Goal: Task Accomplishment & Management: Manage account settings

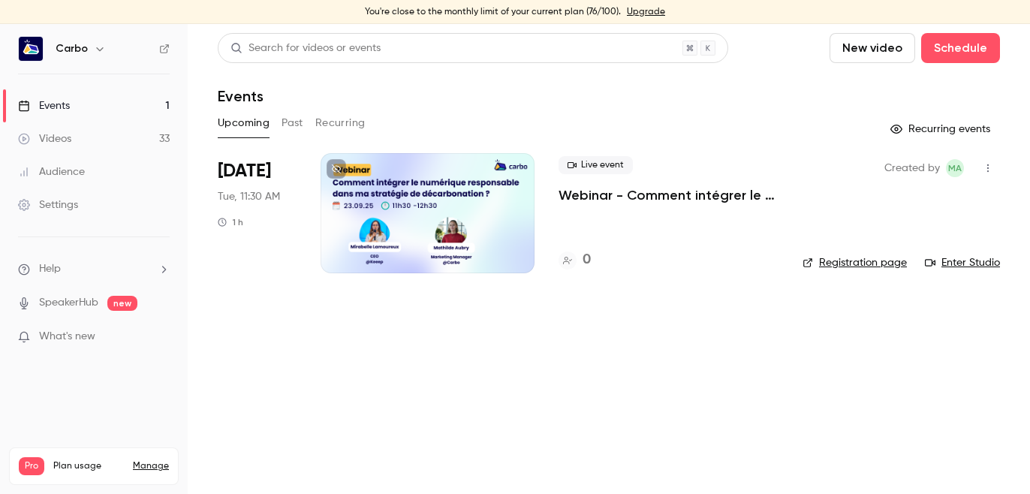
click at [461, 201] on div at bounding box center [428, 213] width 214 height 120
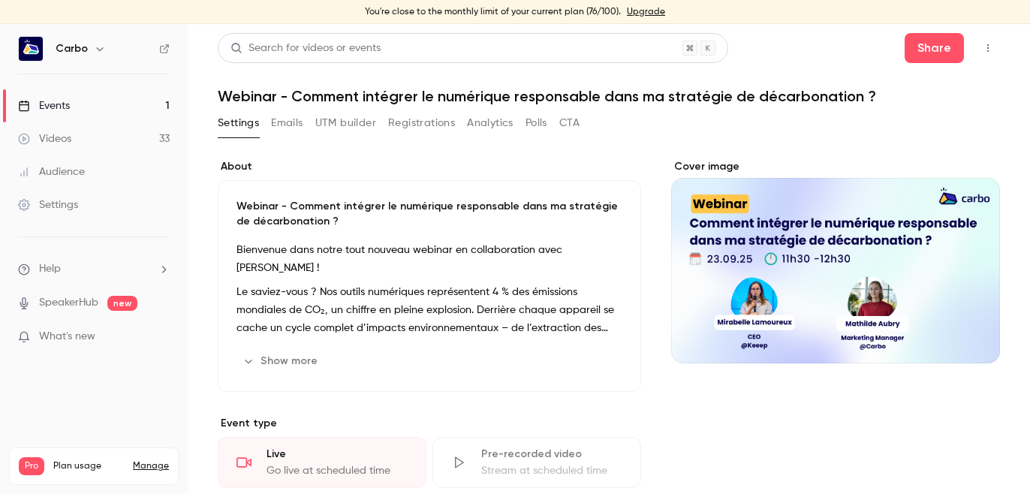
click at [418, 122] on button "Registrations" at bounding box center [421, 123] width 67 height 24
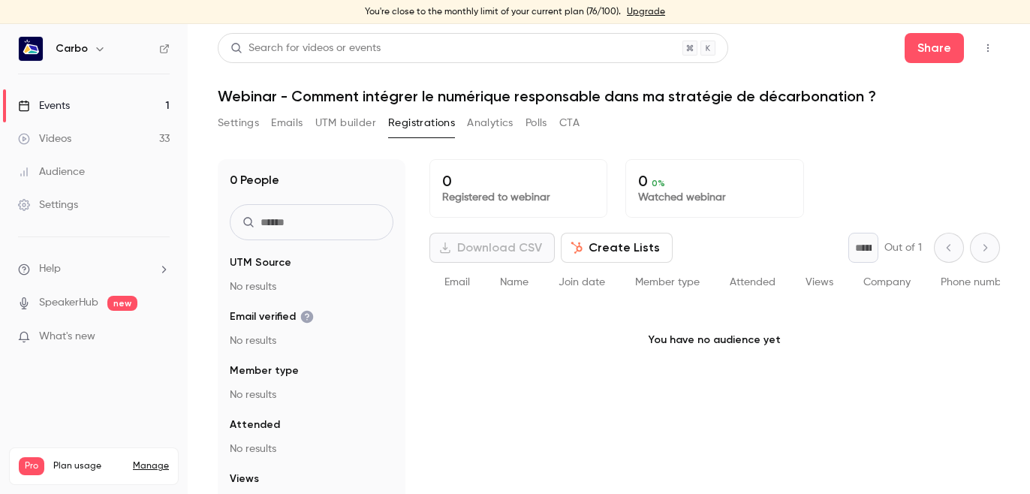
click at [360, 119] on button "UTM builder" at bounding box center [345, 123] width 61 height 24
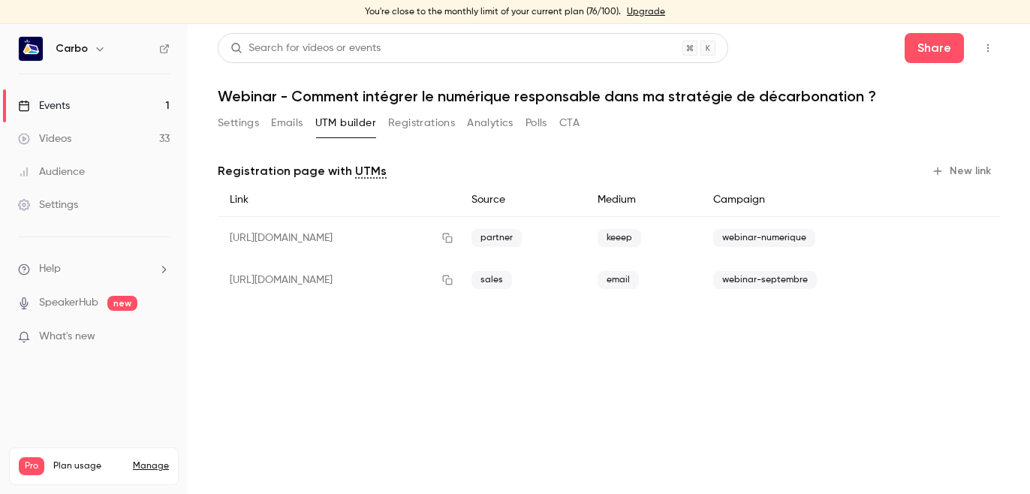
click at [965, 178] on button "New link" at bounding box center [962, 171] width 74 height 24
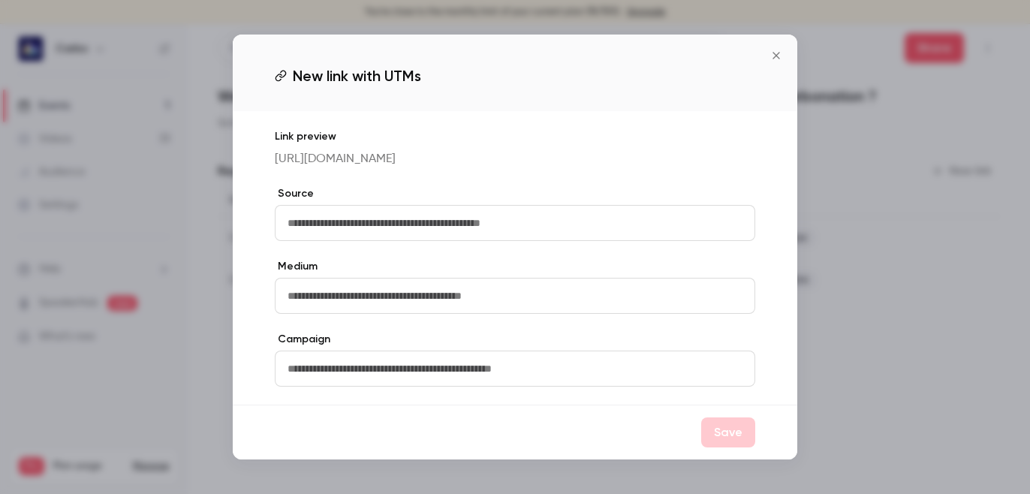
click at [576, 233] on input "text" at bounding box center [515, 223] width 480 height 36
type input "*******"
click at [438, 300] on input "text" at bounding box center [515, 296] width 480 height 36
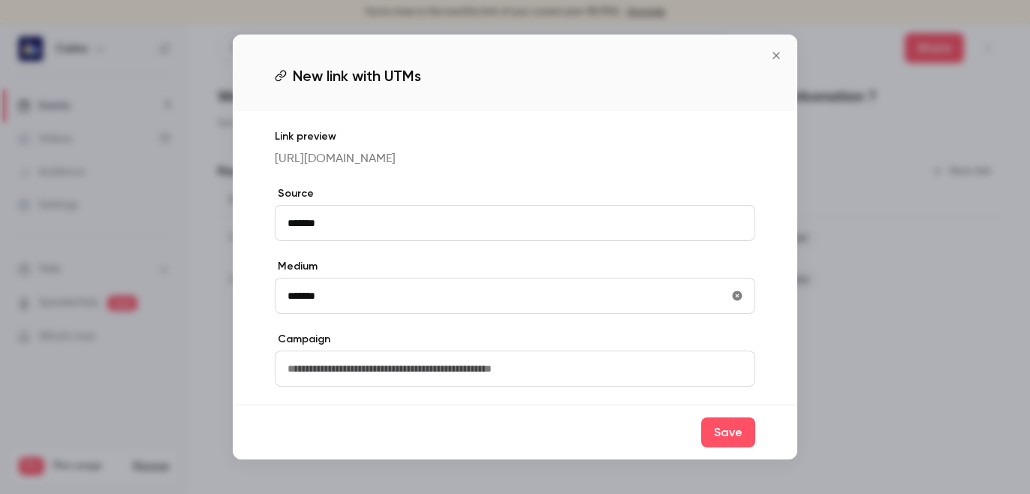
drag, startPoint x: 393, startPoint y: 300, endPoint x: 327, endPoint y: 313, distance: 67.3
click at [327, 313] on input "*******" at bounding box center [515, 296] width 480 height 36
type input "*****"
click at [455, 381] on input "text" at bounding box center [515, 369] width 480 height 36
type input "*****"
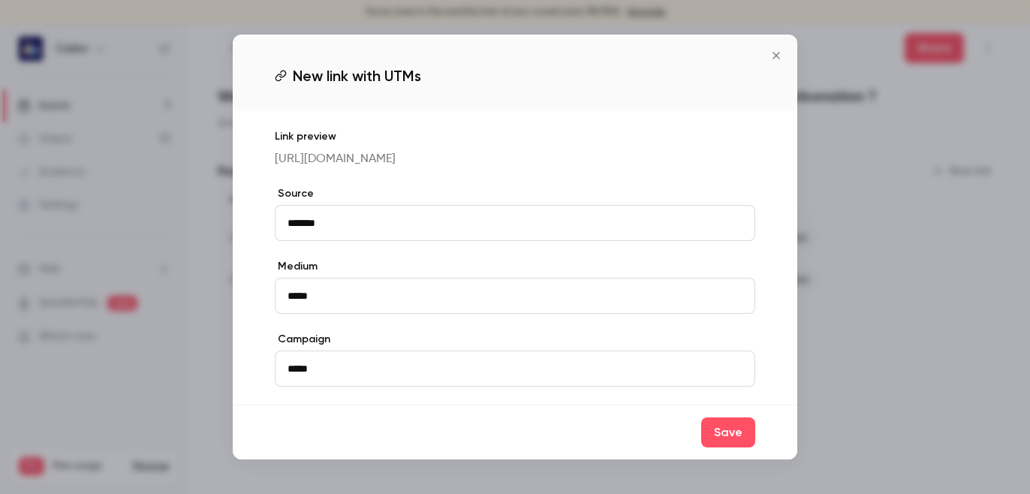
click at [725, 459] on div "Save" at bounding box center [515, 432] width 564 height 55
click at [724, 447] on button "Save" at bounding box center [728, 432] width 54 height 30
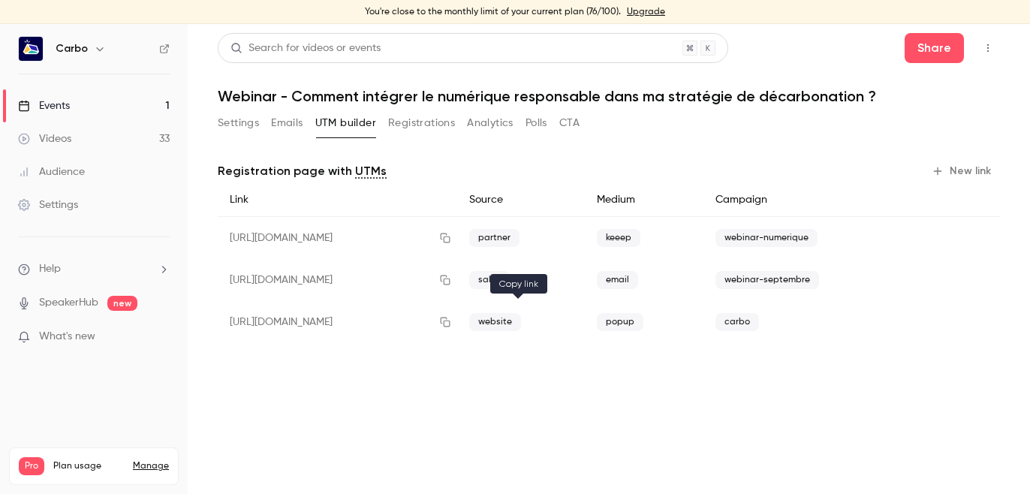
click at [451, 321] on icon "button" at bounding box center [445, 322] width 12 height 11
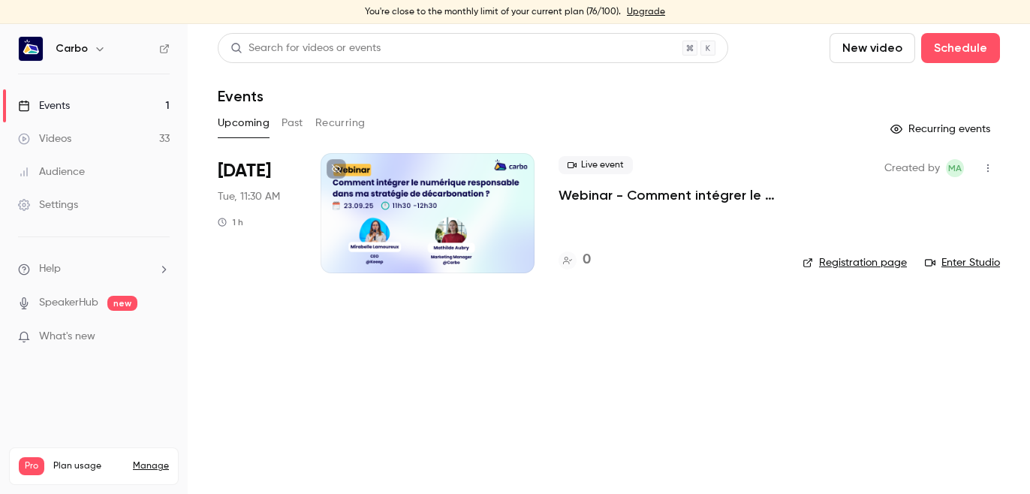
click at [290, 123] on button "Past" at bounding box center [292, 123] width 22 height 24
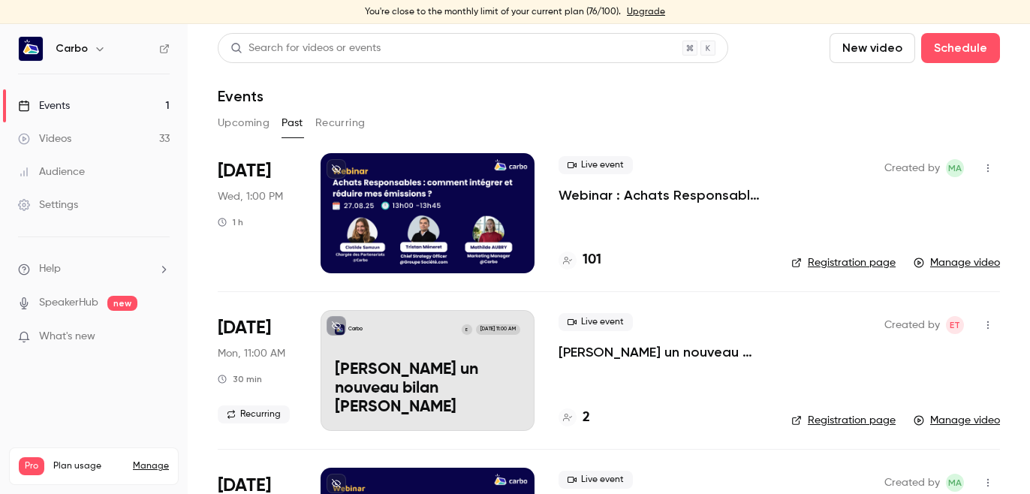
click at [397, 212] on div at bounding box center [428, 213] width 214 height 120
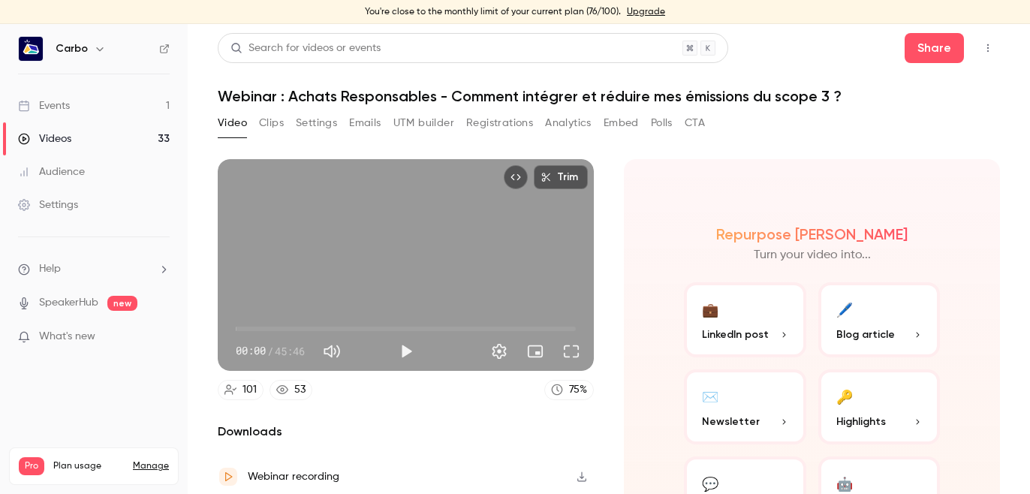
click at [479, 121] on button "Registrations" at bounding box center [499, 123] width 67 height 24
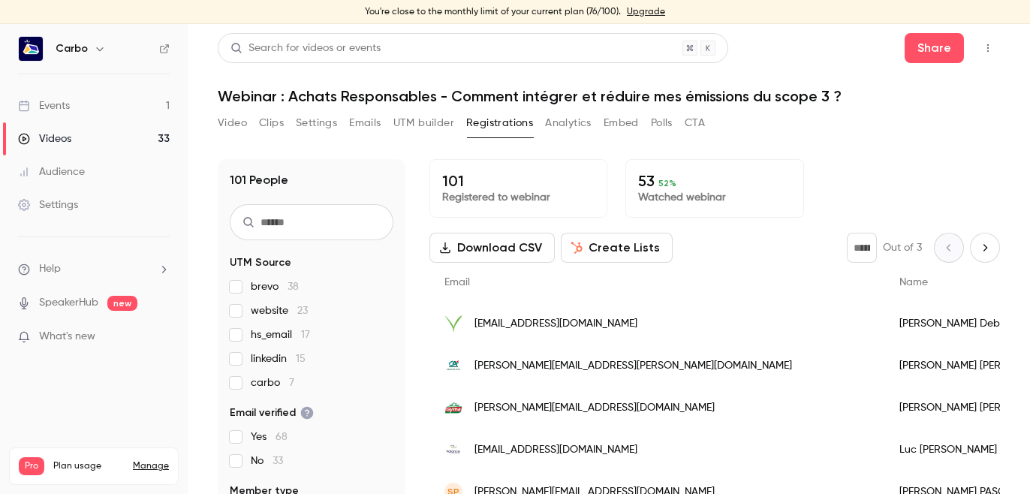
click at [432, 125] on button "UTM builder" at bounding box center [423, 123] width 61 height 24
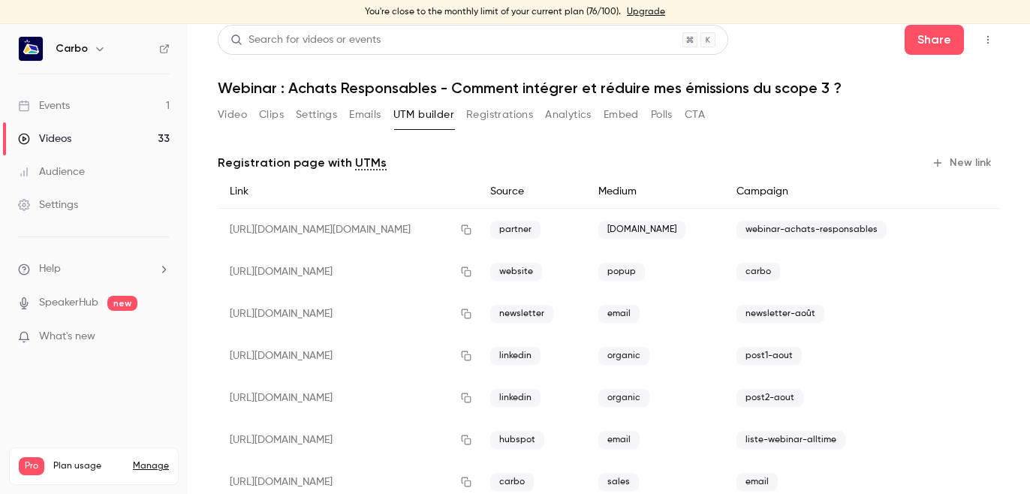
scroll to position [1, 0]
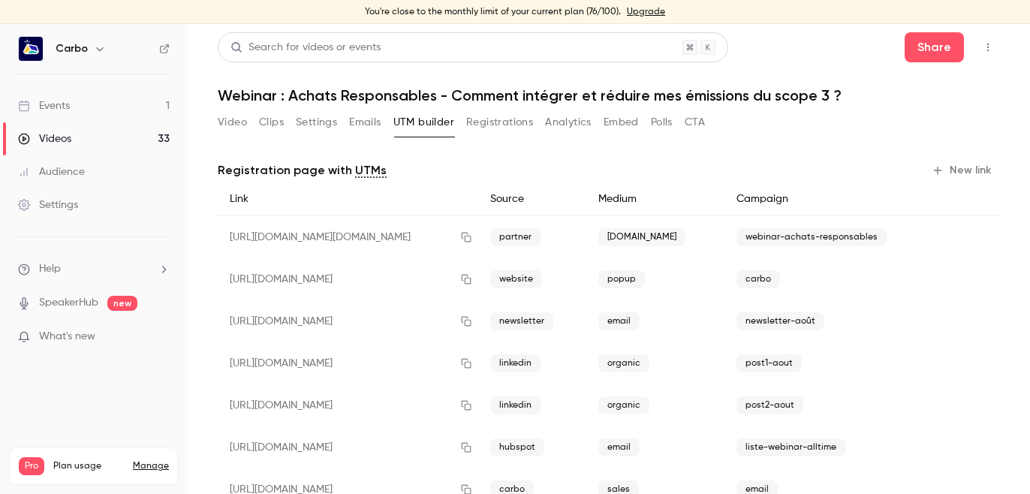
click at [68, 110] on div "Events" at bounding box center [44, 105] width 52 height 15
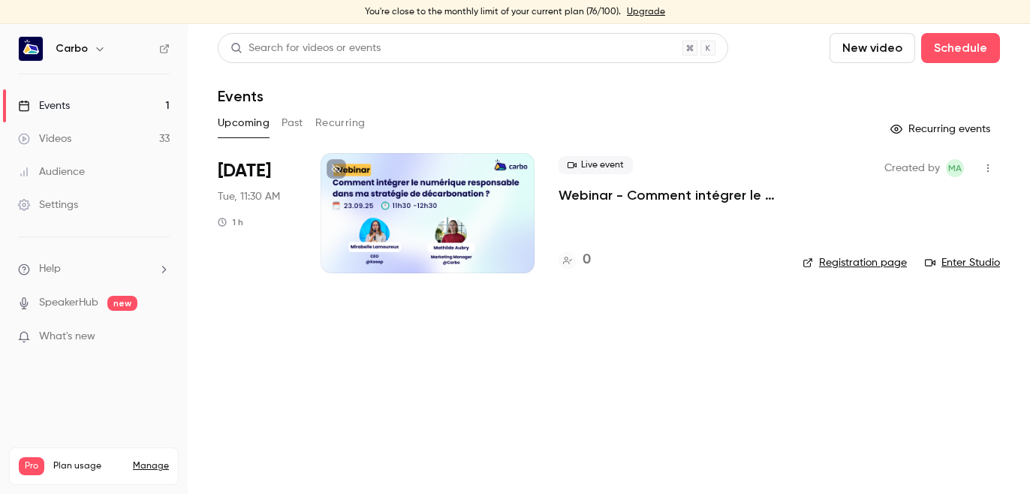
click at [376, 206] on div at bounding box center [428, 213] width 214 height 120
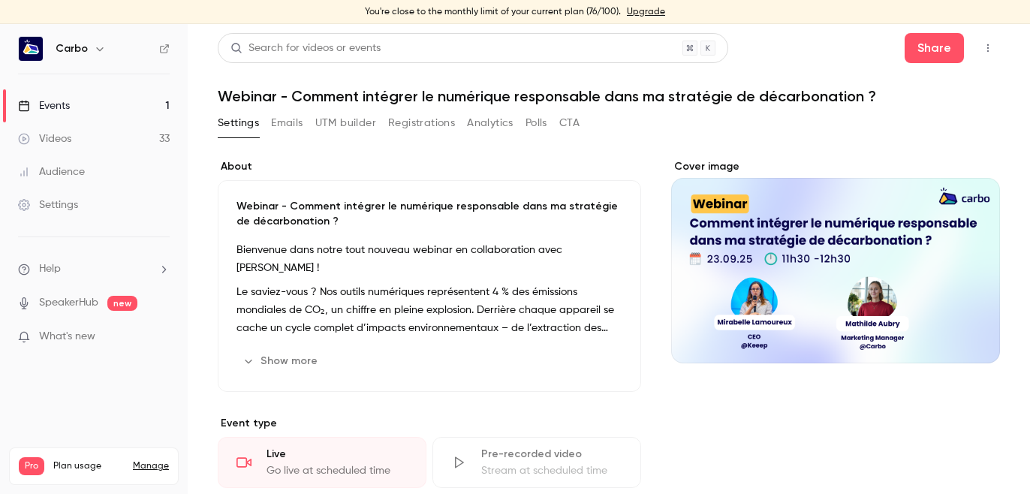
click at [423, 128] on button "Registrations" at bounding box center [421, 123] width 67 height 24
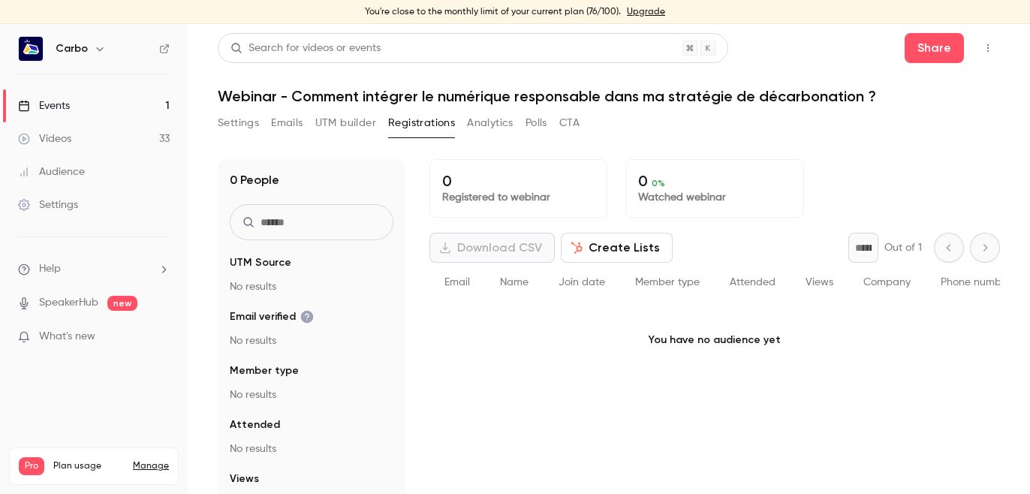
click at [339, 124] on button "UTM builder" at bounding box center [345, 123] width 61 height 24
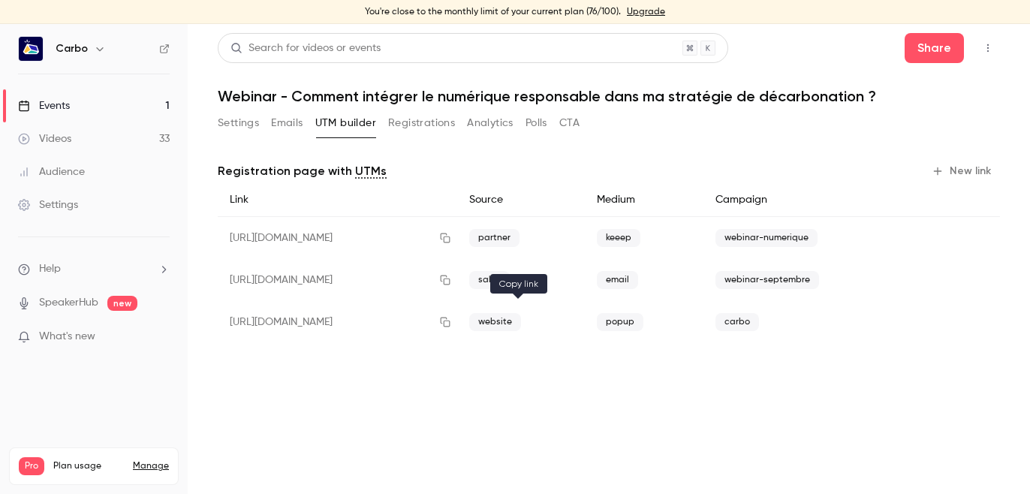
click at [451, 320] on icon "button" at bounding box center [445, 322] width 12 height 11
click at [245, 122] on button "Settings" at bounding box center [238, 123] width 41 height 24
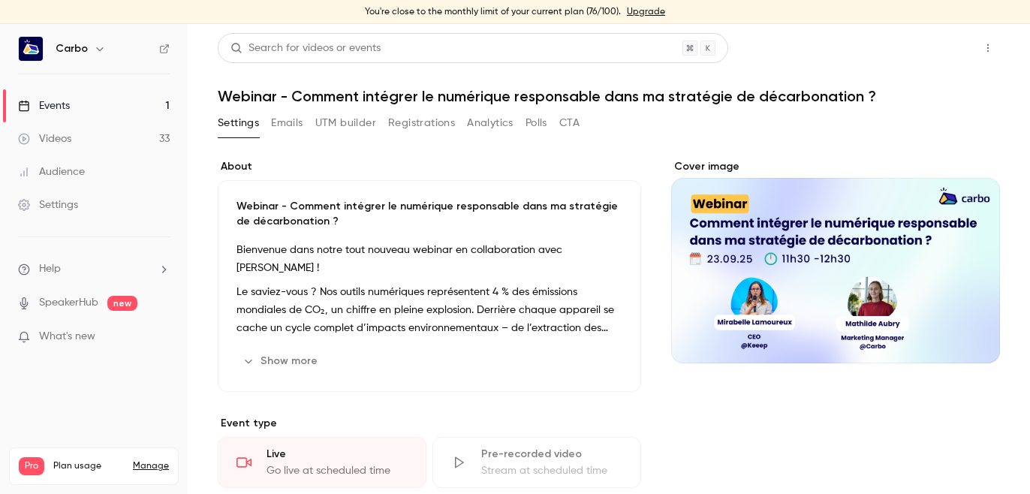
click at [946, 47] on button "Share" at bounding box center [933, 48] width 59 height 30
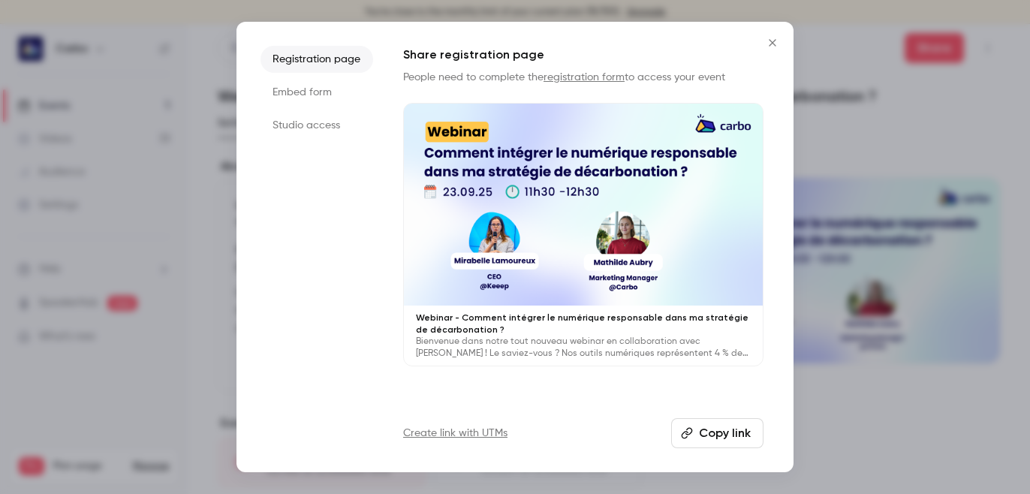
click at [773, 37] on icon "Close" at bounding box center [772, 43] width 18 height 12
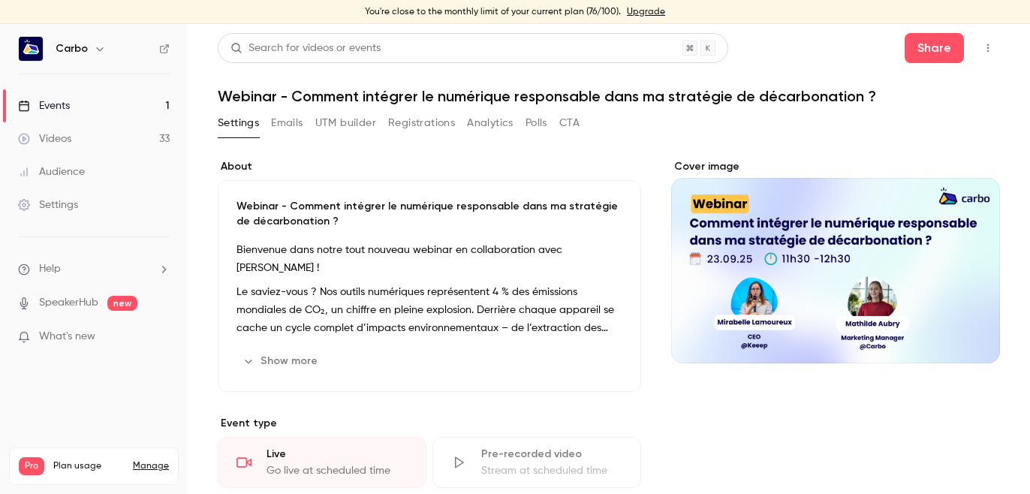
click at [357, 123] on button "UTM builder" at bounding box center [345, 123] width 61 height 24
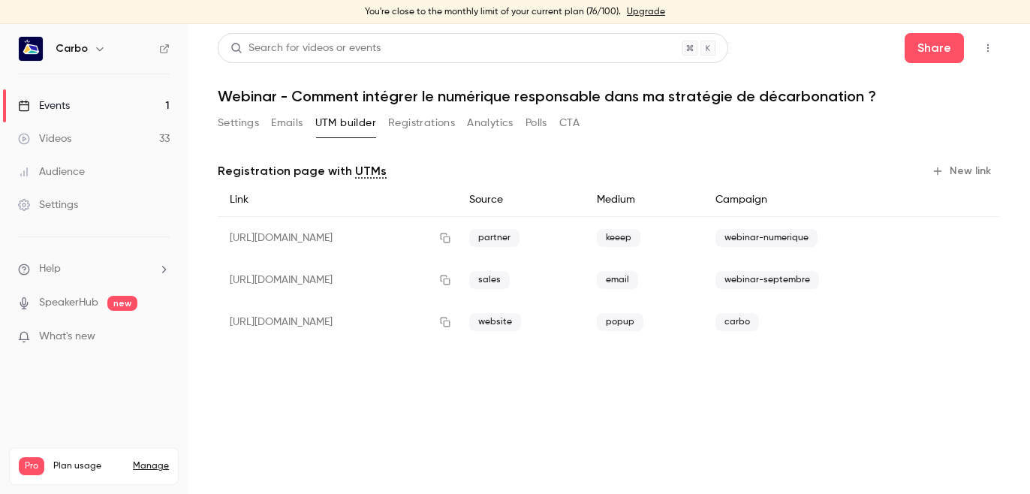
click at [243, 124] on button "Settings" at bounding box center [238, 123] width 41 height 24
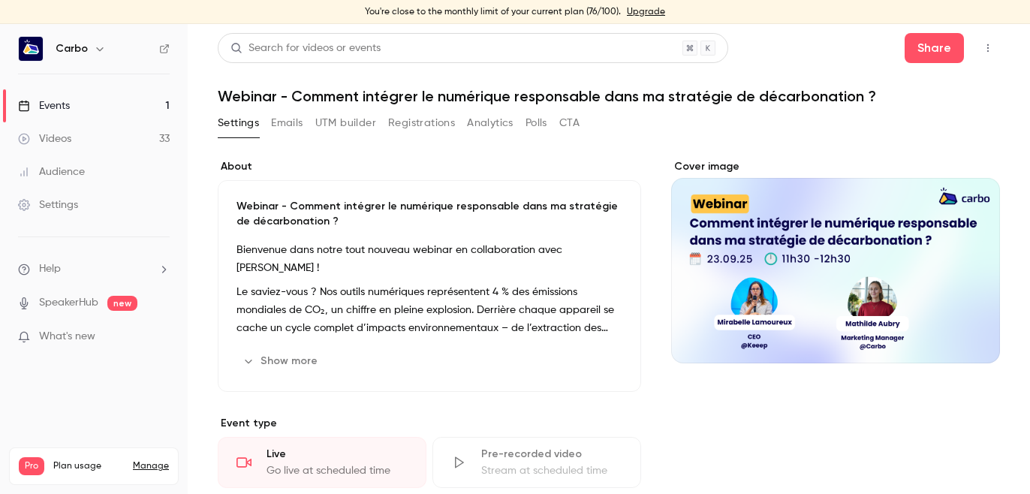
click at [974, 339] on icon "Cover image" at bounding box center [973, 336] width 17 height 12
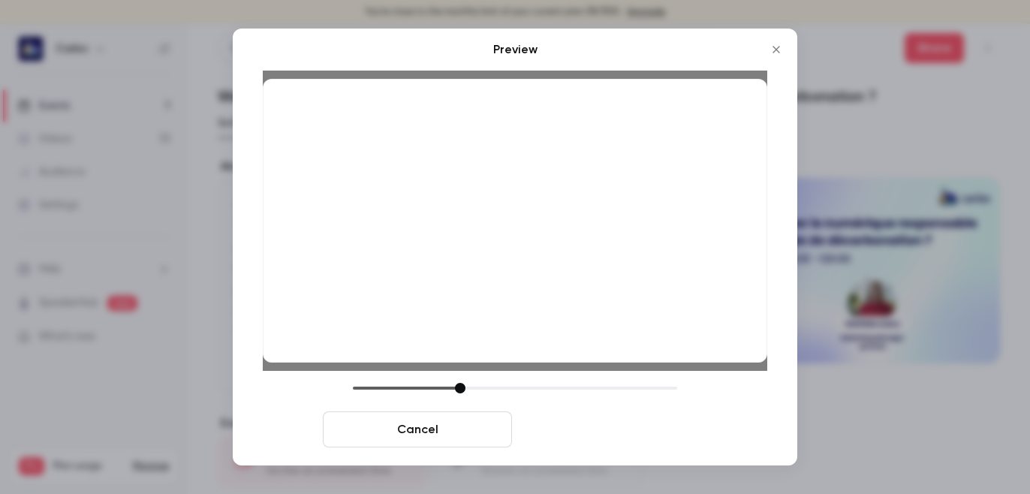
click at [674, 434] on button "Save cover" at bounding box center [612, 429] width 189 height 36
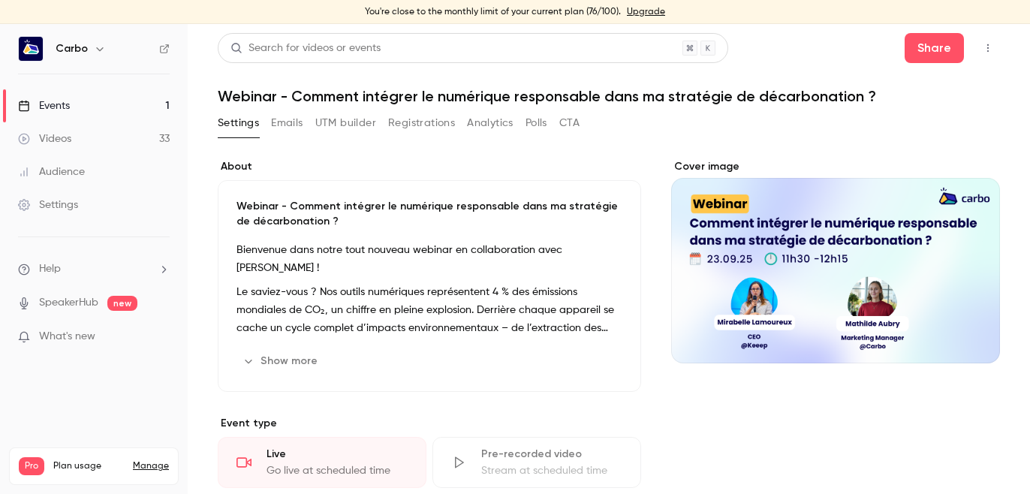
click at [426, 116] on button "Registrations" at bounding box center [421, 123] width 67 height 24
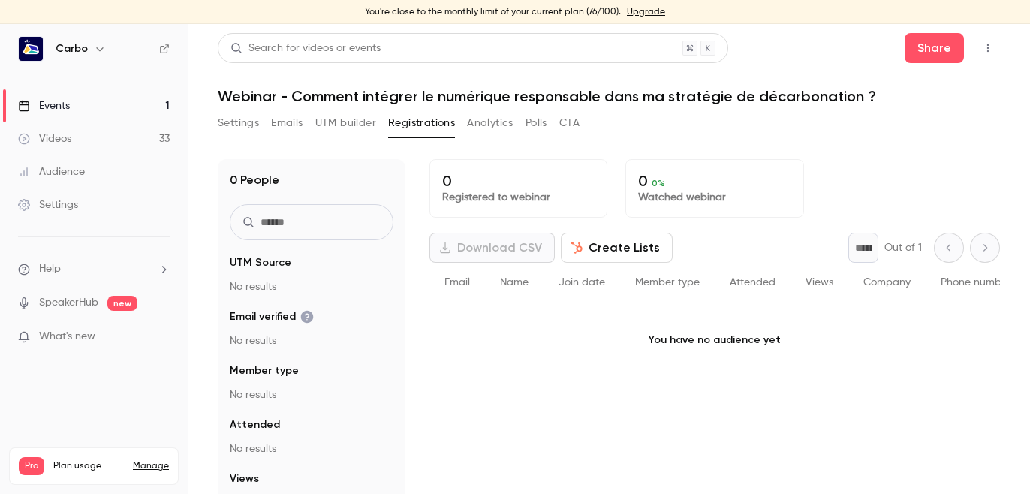
click at [342, 125] on button "UTM builder" at bounding box center [345, 123] width 61 height 24
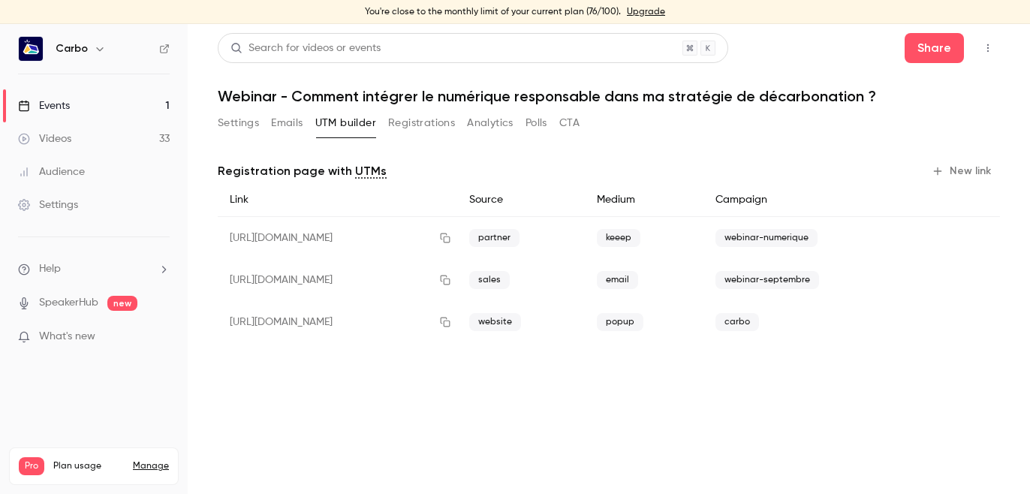
click at [963, 169] on button "New link" at bounding box center [962, 171] width 74 height 24
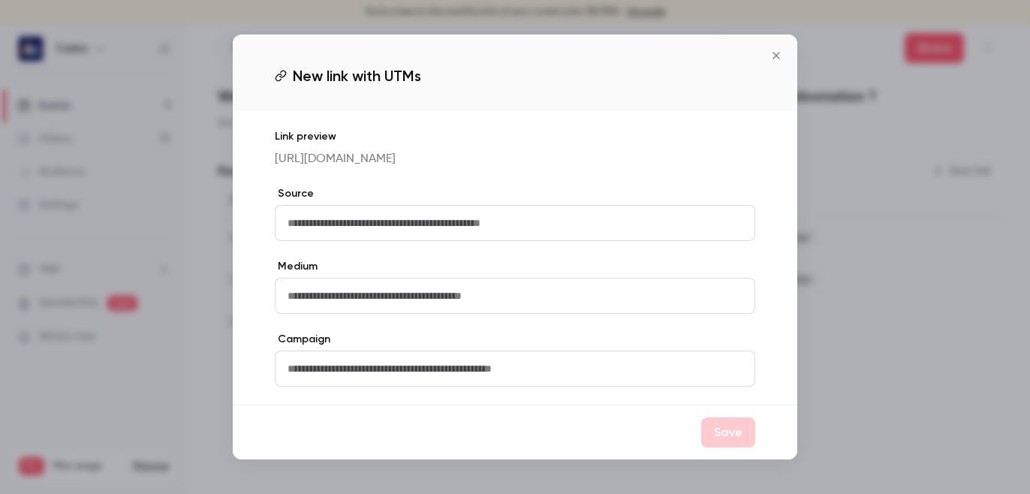
click at [495, 236] on input "text" at bounding box center [515, 223] width 480 height 36
type input "********"
click at [476, 295] on input "text" at bounding box center [515, 296] width 480 height 36
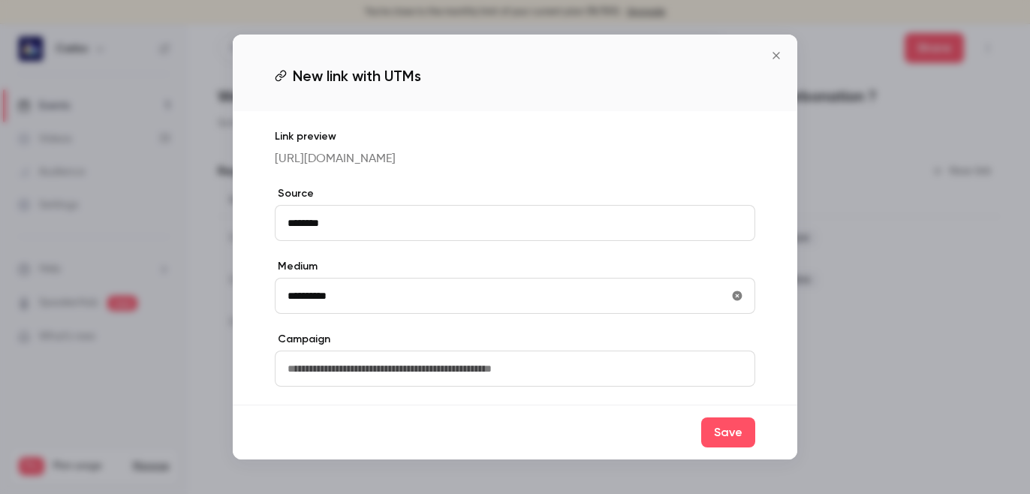
type input "**********"
click at [443, 387] on input "text" at bounding box center [515, 369] width 480 height 36
type input "**********"
click at [736, 447] on button "Save" at bounding box center [728, 432] width 54 height 30
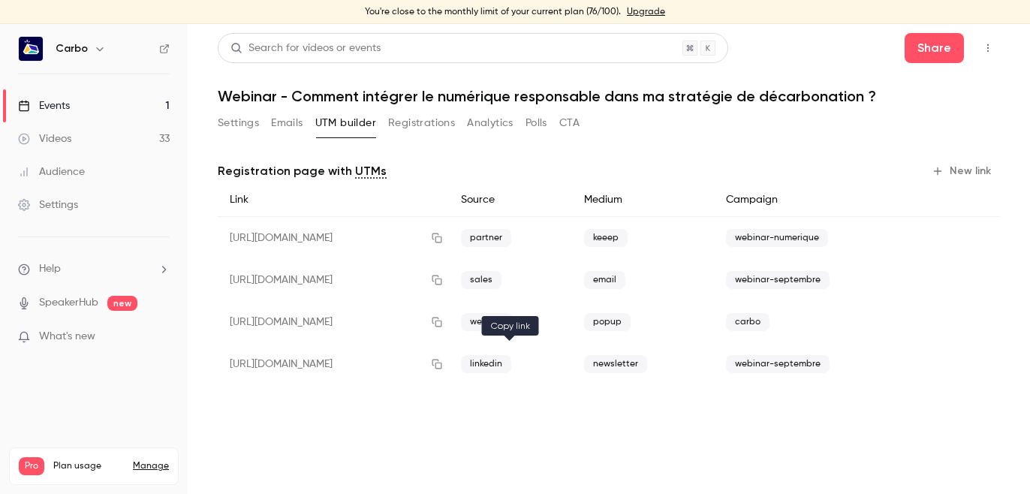
click at [443, 363] on icon "button" at bounding box center [437, 364] width 12 height 11
click at [961, 167] on button "New link" at bounding box center [962, 171] width 74 height 24
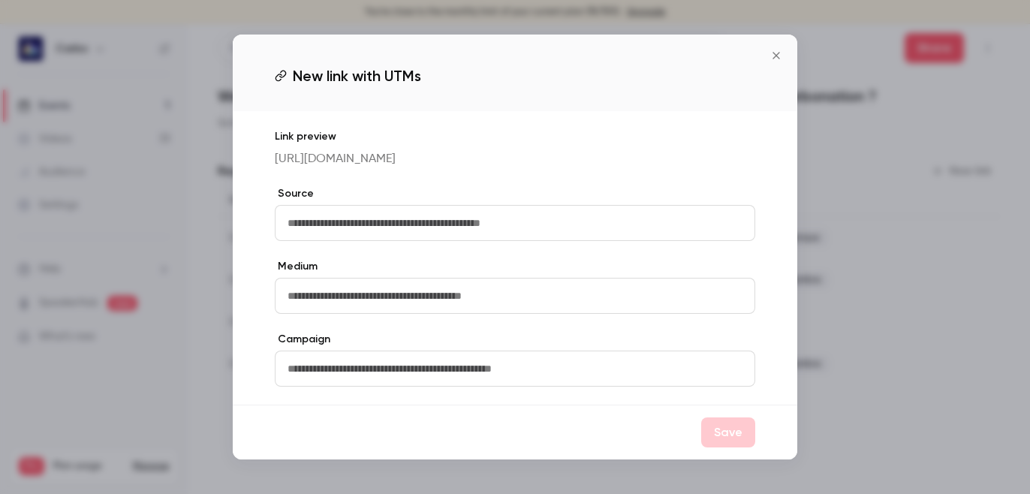
click at [620, 217] on input "text" at bounding box center [515, 223] width 480 height 36
type input "**********"
click at [579, 310] on input "text" at bounding box center [515, 296] width 480 height 36
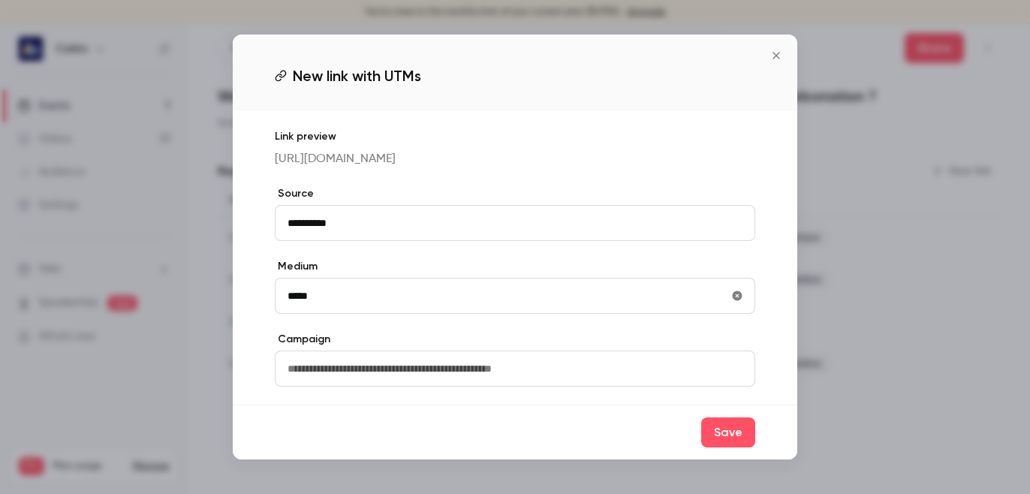
type input "*****"
click at [564, 387] on input "text" at bounding box center [515, 369] width 480 height 36
type input "*"
type input "*****"
click at [742, 447] on button "Save" at bounding box center [728, 432] width 54 height 30
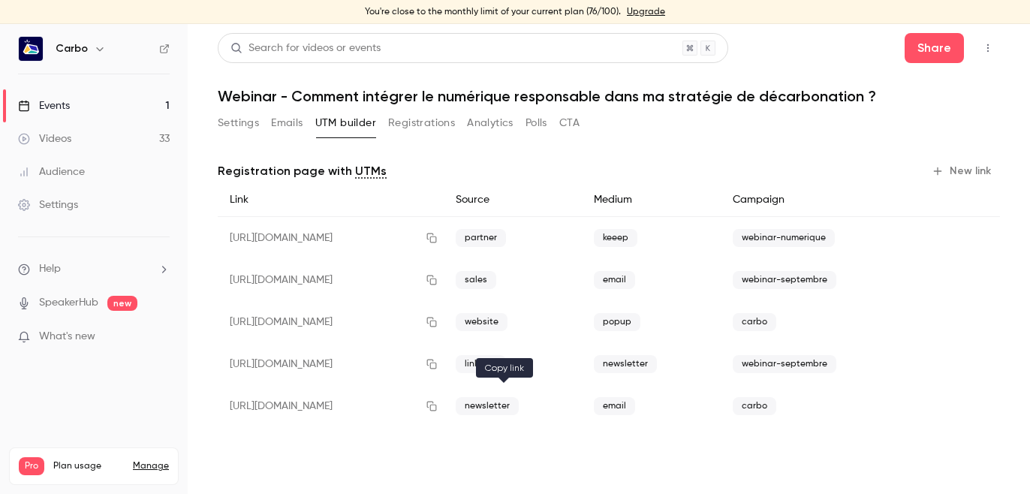
click at [438, 406] on icon "button" at bounding box center [432, 406] width 12 height 11
click at [249, 127] on button "Settings" at bounding box center [238, 123] width 41 height 24
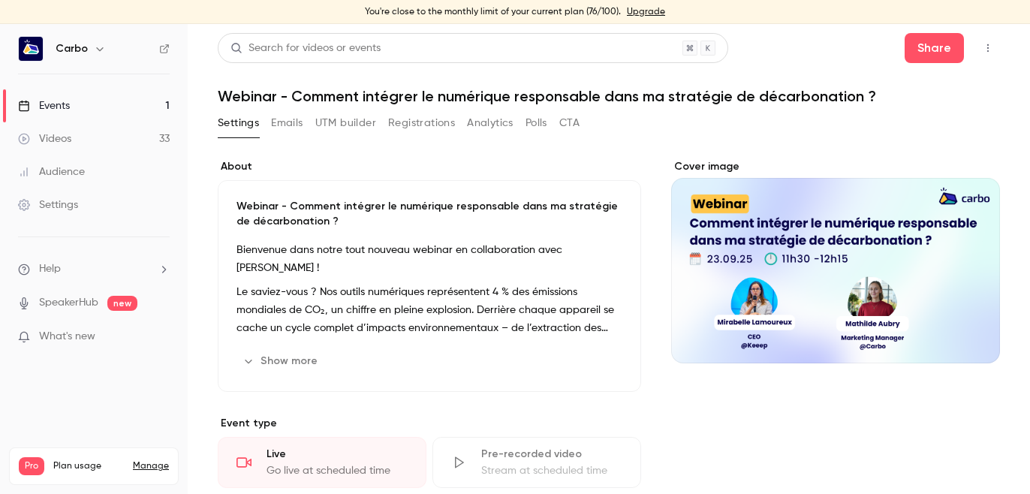
click at [433, 122] on button "Registrations" at bounding box center [421, 123] width 67 height 24
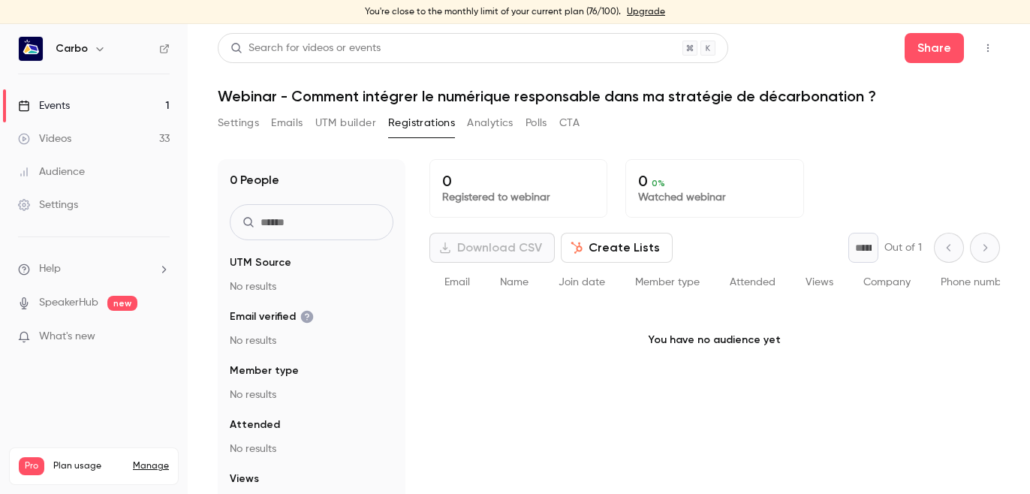
click at [339, 121] on button "UTM builder" at bounding box center [345, 123] width 61 height 24
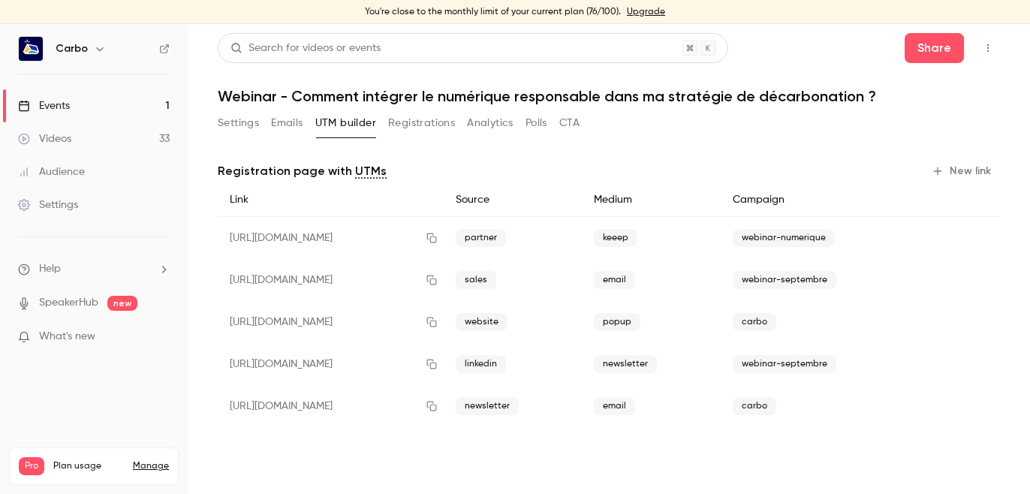
click at [968, 170] on button "New link" at bounding box center [962, 171] width 74 height 24
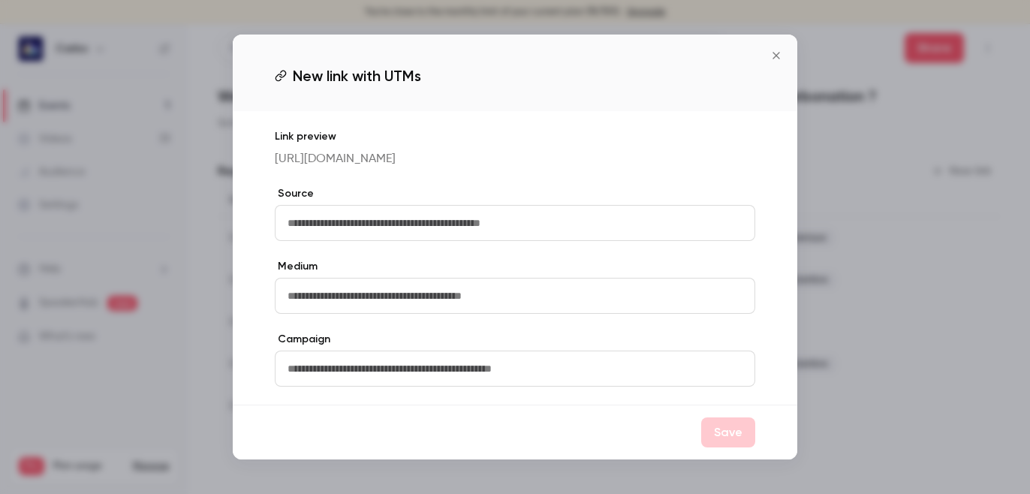
click at [528, 222] on input "text" at bounding box center [515, 223] width 480 height 36
type input "********"
click at [525, 297] on input "text" at bounding box center [515, 296] width 480 height 36
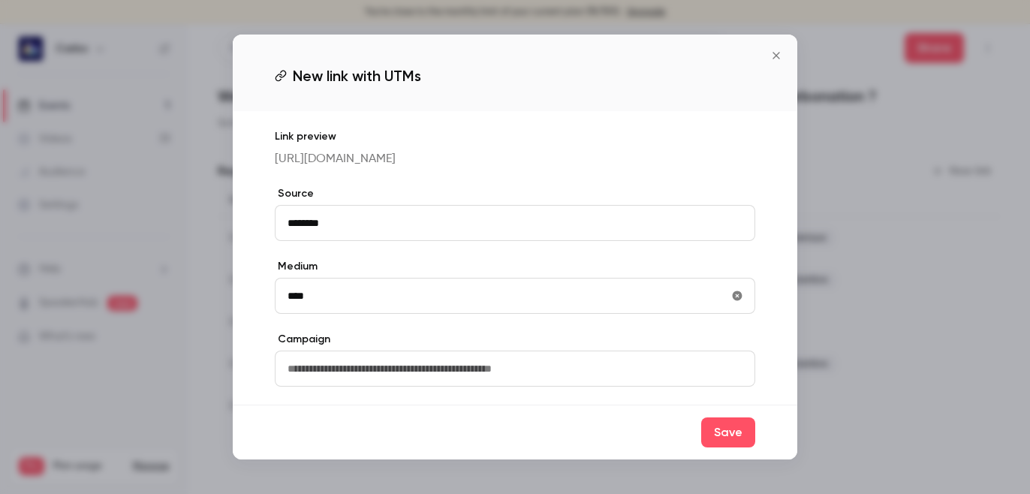
type input "****"
click at [432, 387] on input "text" at bounding box center [515, 369] width 480 height 36
type input "*"
type input "*****"
click at [742, 445] on button "Save" at bounding box center [728, 432] width 54 height 30
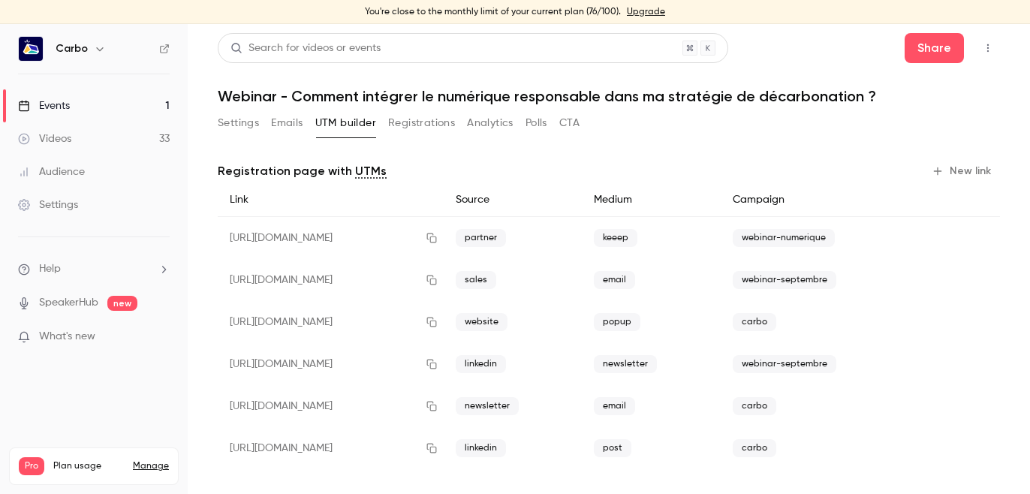
scroll to position [8, 0]
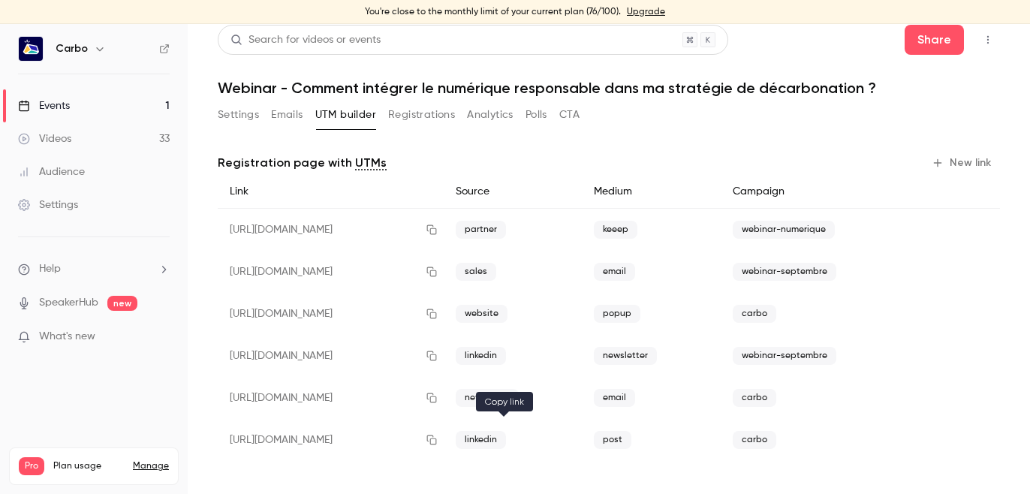
click at [438, 441] on icon "button" at bounding box center [432, 440] width 12 height 11
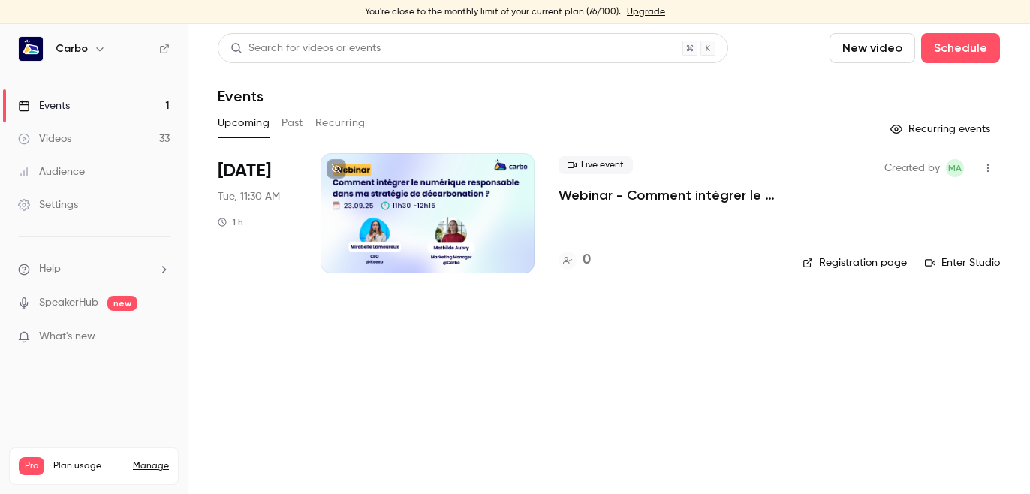
click at [293, 113] on button "Past" at bounding box center [292, 123] width 22 height 24
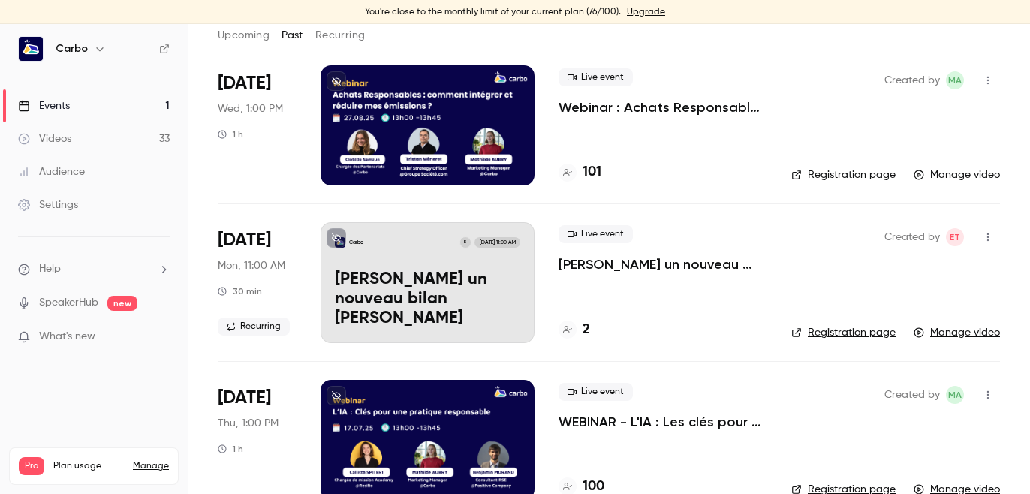
scroll to position [71, 0]
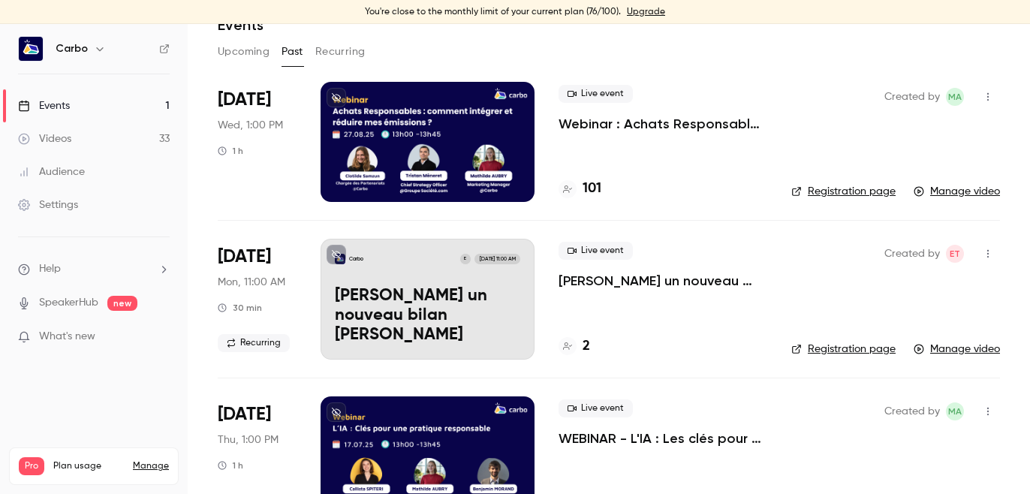
click at [442, 122] on div at bounding box center [428, 142] width 214 height 120
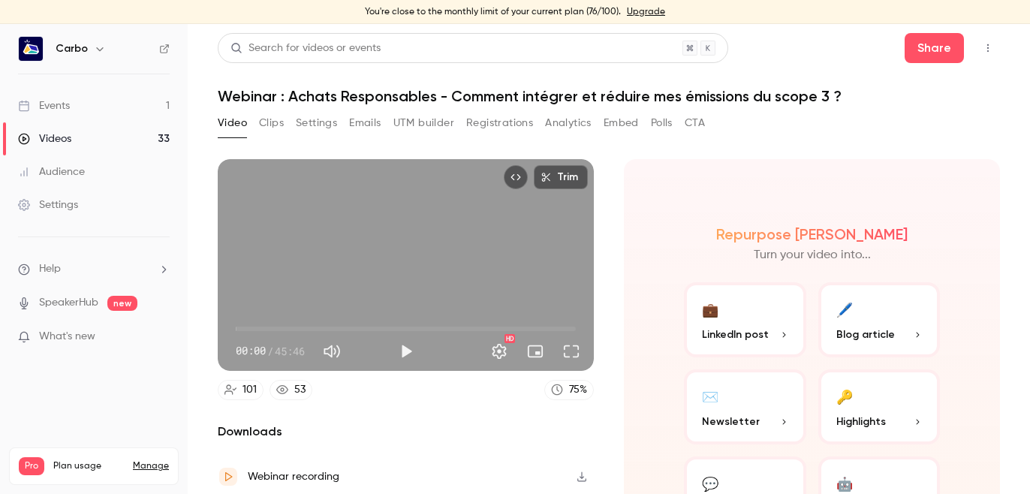
click at [474, 121] on button "Registrations" at bounding box center [499, 123] width 67 height 24
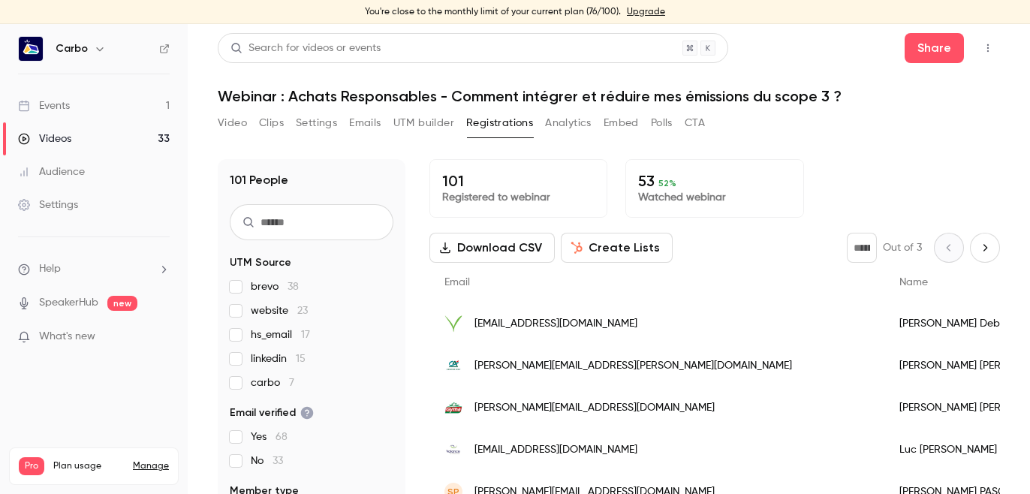
click at [406, 125] on button "UTM builder" at bounding box center [423, 123] width 61 height 24
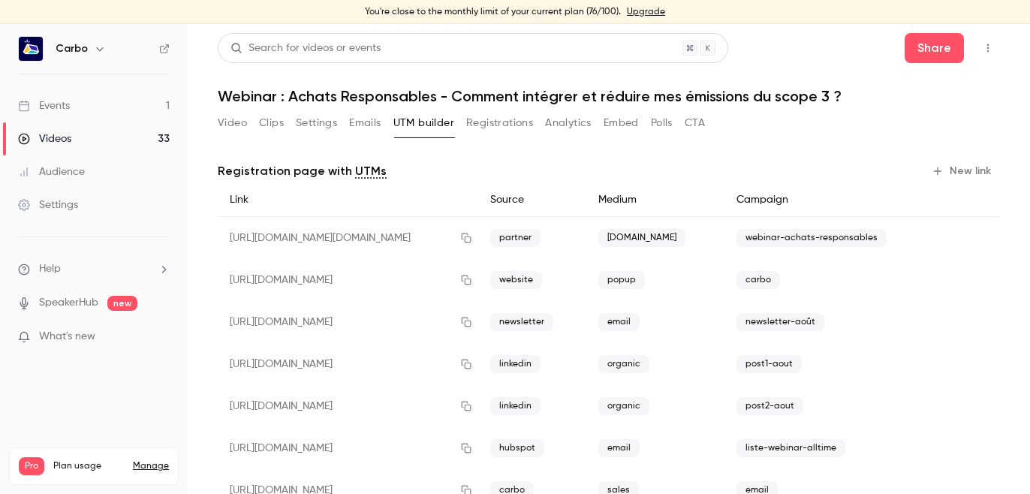
click at [486, 120] on button "Registrations" at bounding box center [499, 123] width 67 height 24
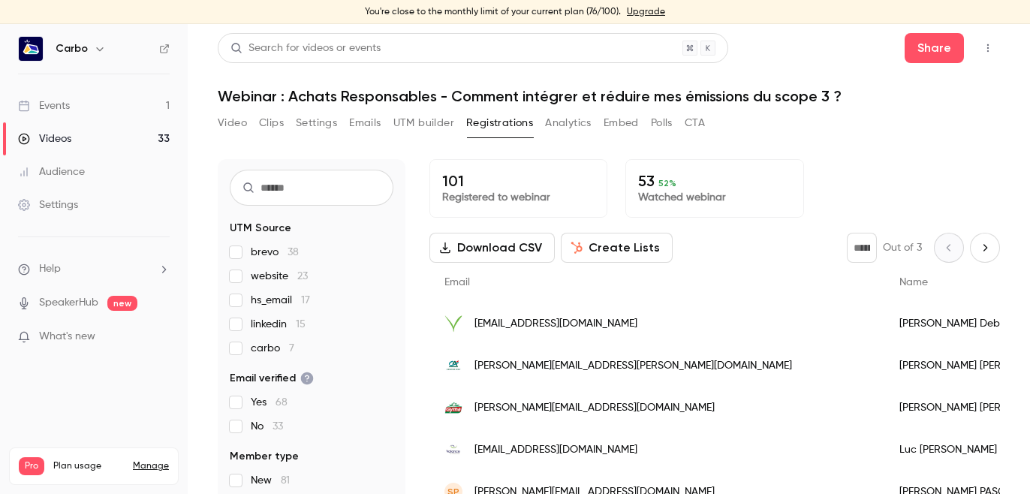
scroll to position [33, 0]
click at [544, 125] on div "Video Clips Settings Emails UTM builder Registrations Analytics Embed Polls CTA" at bounding box center [461, 123] width 487 height 24
click at [557, 125] on button "Analytics" at bounding box center [568, 123] width 47 height 24
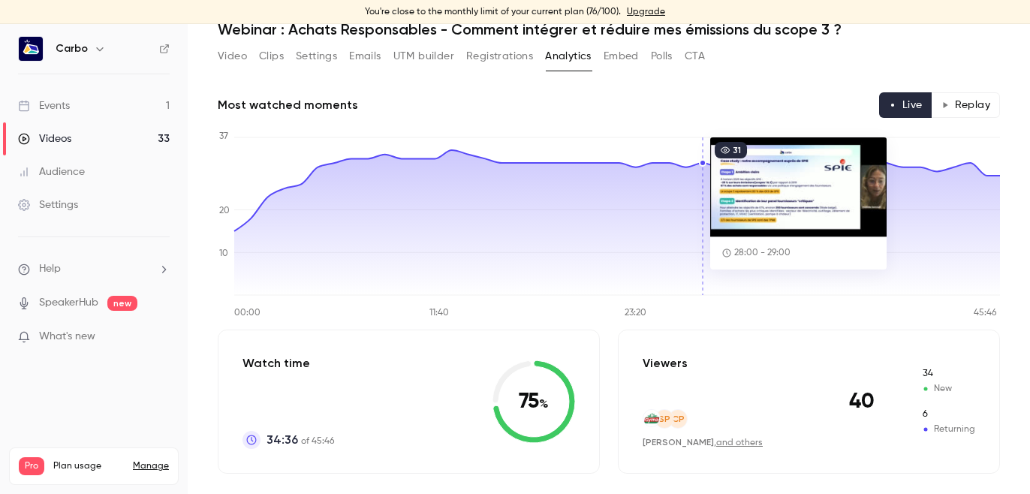
scroll to position [137, 0]
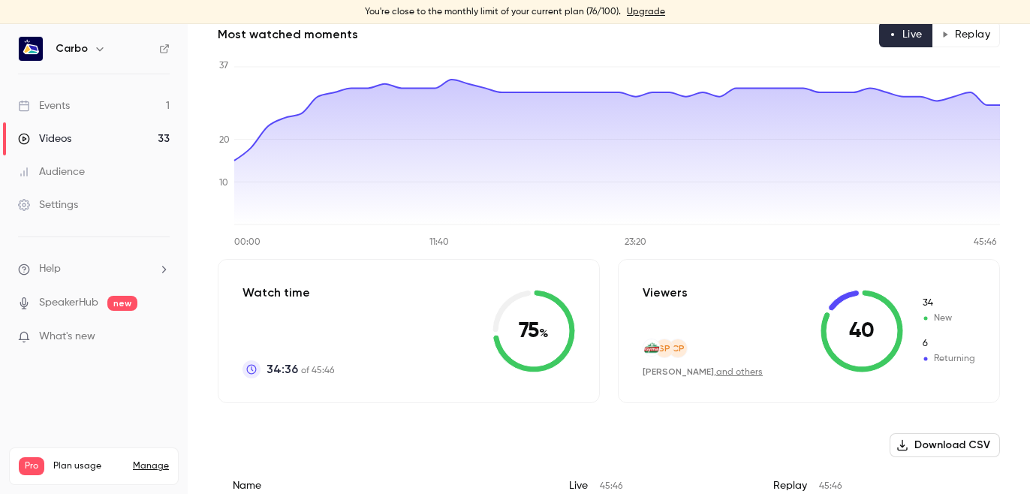
click at [958, 37] on button "Replay" at bounding box center [965, 35] width 68 height 26
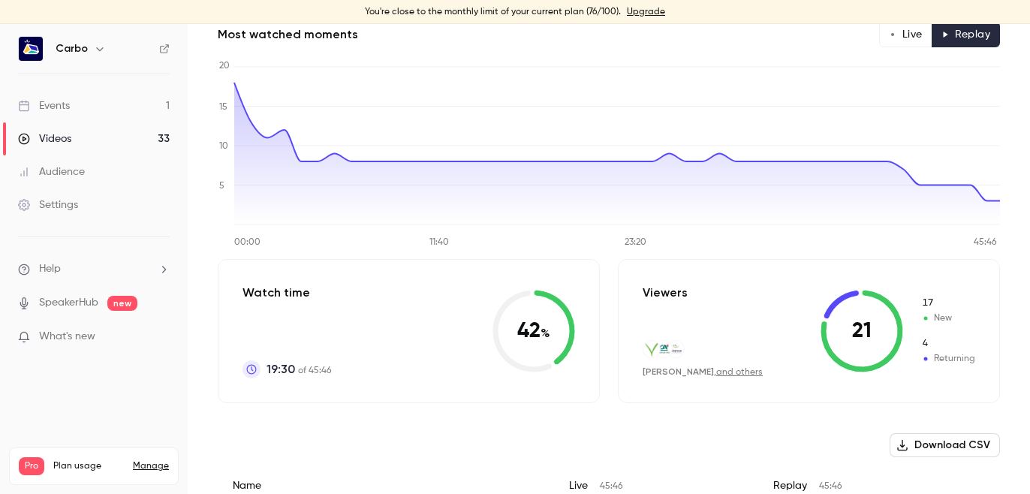
click at [904, 42] on button "Live" at bounding box center [905, 35] width 53 height 26
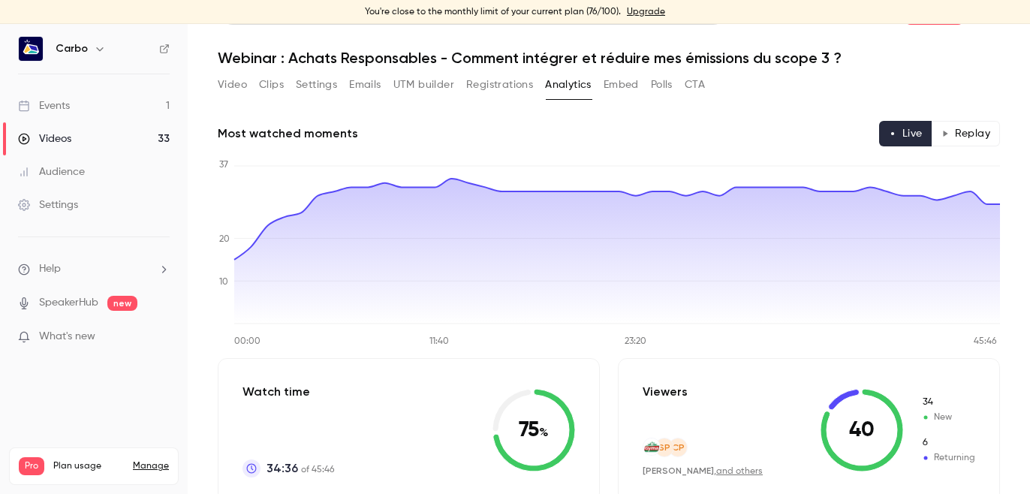
scroll to position [0, 0]
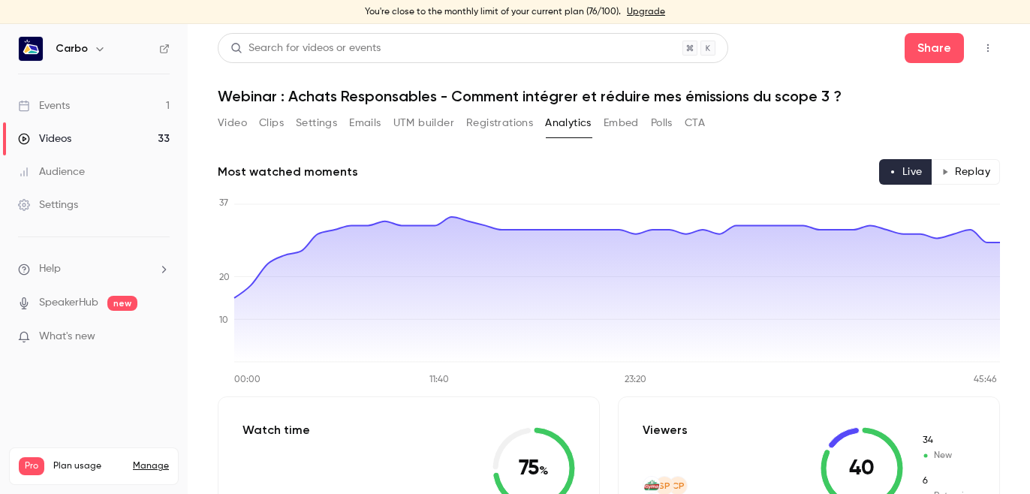
click at [487, 127] on button "Registrations" at bounding box center [499, 123] width 67 height 24
